Goal: Find specific page/section: Find specific page/section

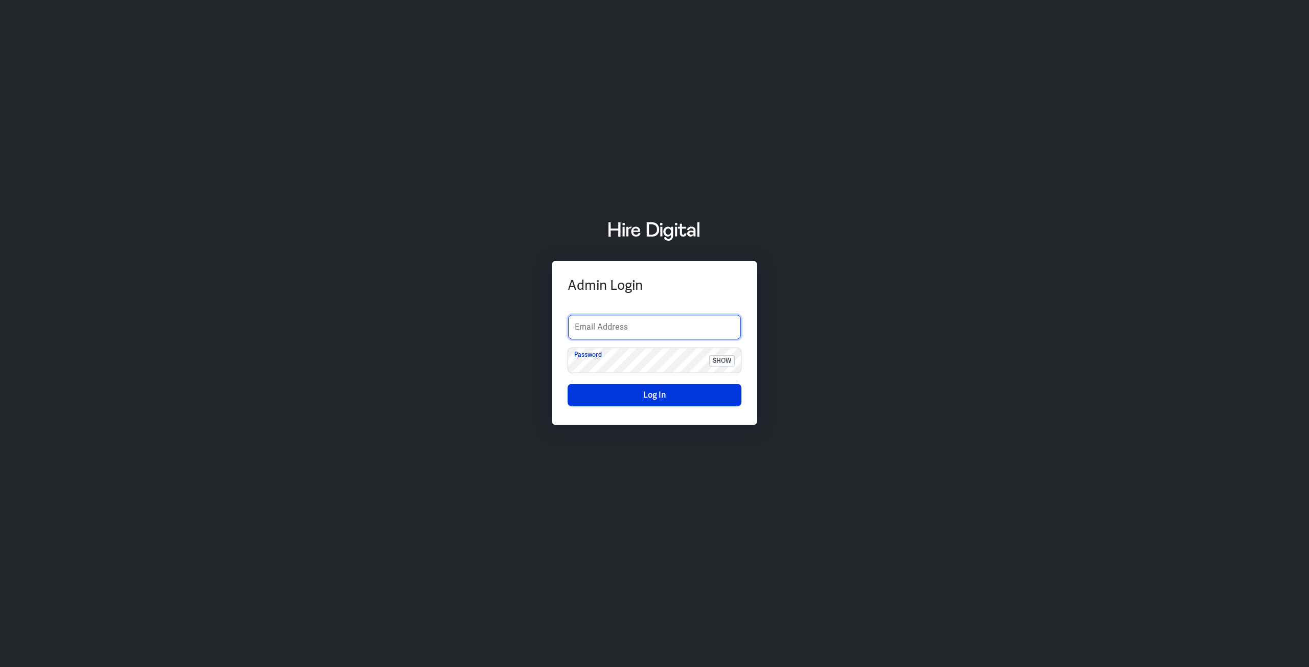
click at [640, 332] on input "text" at bounding box center [654, 327] width 173 height 25
type input "boltadmin"
